Goal: Obtain resource: Download file/media

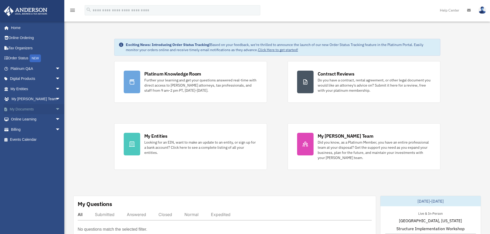
click at [28, 109] on link "My Documents arrow_drop_down" at bounding box center [36, 109] width 65 height 10
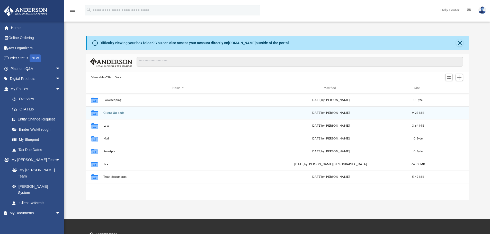
scroll to position [113, 379]
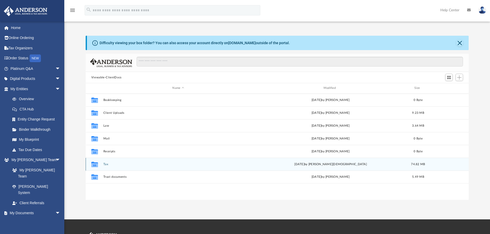
click at [95, 164] on icon "grid" at bounding box center [94, 165] width 7 height 4
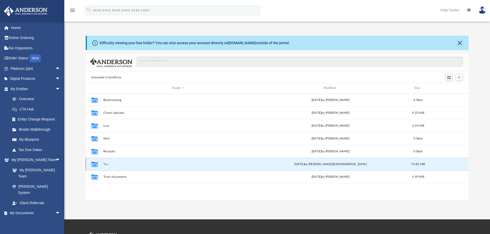
click at [95, 164] on icon "grid" at bounding box center [94, 165] width 7 height 4
click at [93, 166] on icon "grid" at bounding box center [94, 165] width 7 height 4
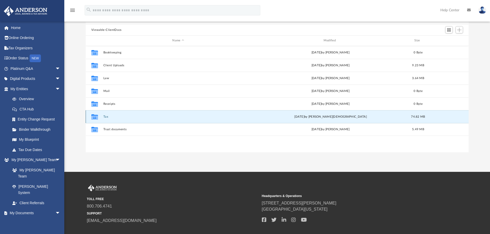
scroll to position [51, 0]
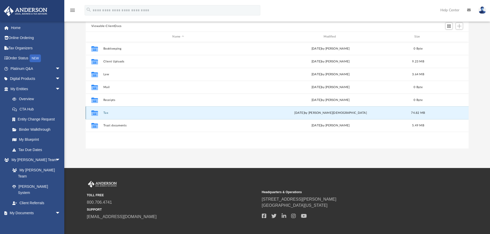
click at [93, 113] on icon "grid" at bounding box center [94, 114] width 7 height 4
click at [394, 114] on div "[DATE] by [PERSON_NAME][DEMOGRAPHIC_DATA]" at bounding box center [330, 113] width 150 height 5
click at [95, 113] on icon "grid" at bounding box center [94, 114] width 7 height 4
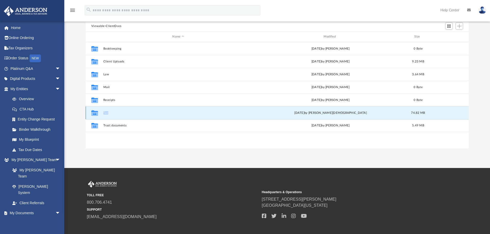
click at [95, 113] on icon "grid" at bounding box center [94, 114] width 7 height 4
click at [226, 111] on button "Tax" at bounding box center [178, 112] width 150 height 3
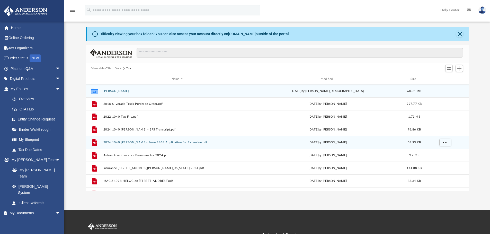
scroll to position [0, 0]
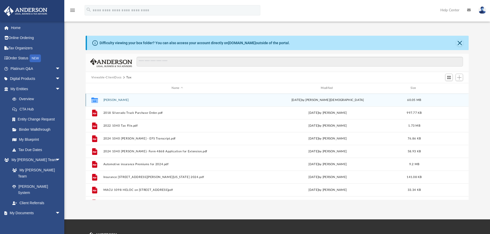
click at [104, 100] on button "[PERSON_NAME]" at bounding box center [177, 99] width 148 height 3
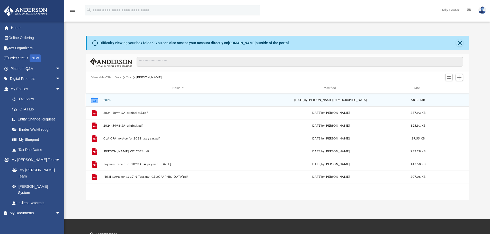
click at [107, 100] on button "2024" at bounding box center [178, 99] width 150 height 3
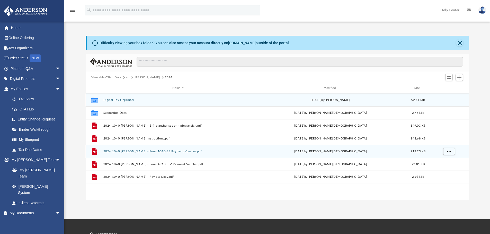
scroll to position [26, 0]
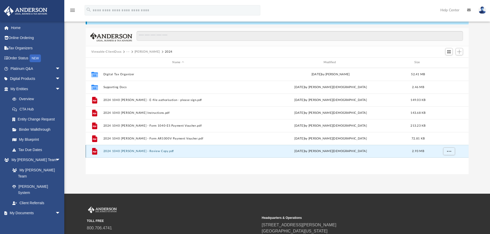
click at [158, 152] on button "2024 1040 [PERSON_NAME] - Review Copy.pdf" at bounding box center [178, 151] width 150 height 3
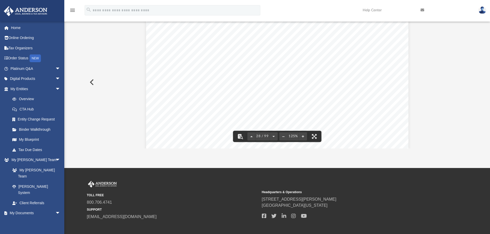
scroll to position [77, 0]
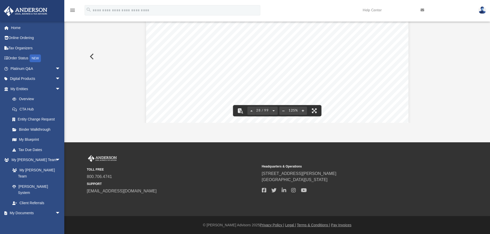
click at [419, 131] on div "App [EMAIL_ADDRESS][DOMAIN_NAME] Sign Out [EMAIL_ADDRESS][DOMAIN_NAME] Home Onl…" at bounding box center [245, 33] width 490 height 220
click at [315, 110] on button "File preview" at bounding box center [314, 110] width 11 height 11
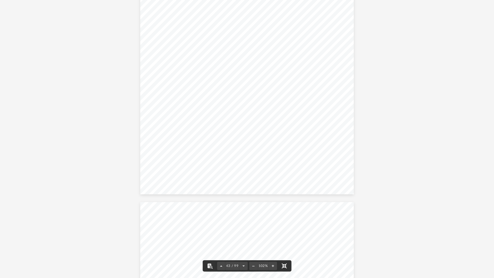
scroll to position [11916, 0]
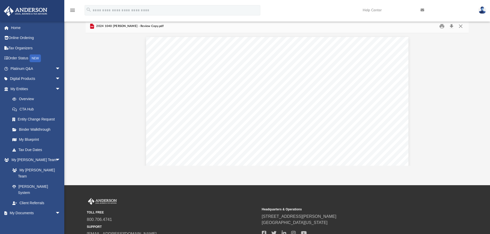
scroll to position [14256, 0]
